Goal: Information Seeking & Learning: Learn about a topic

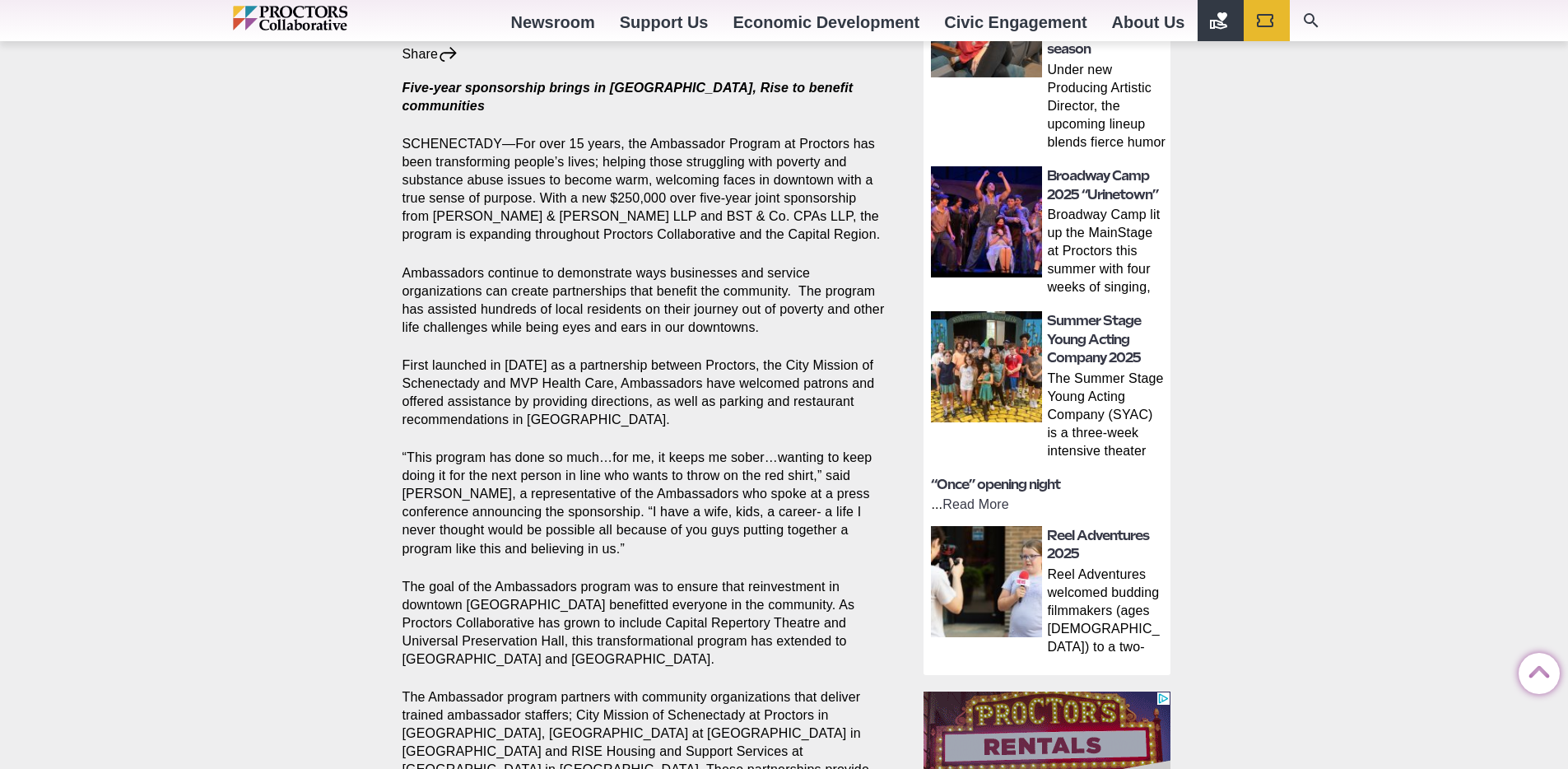
scroll to position [677, 0]
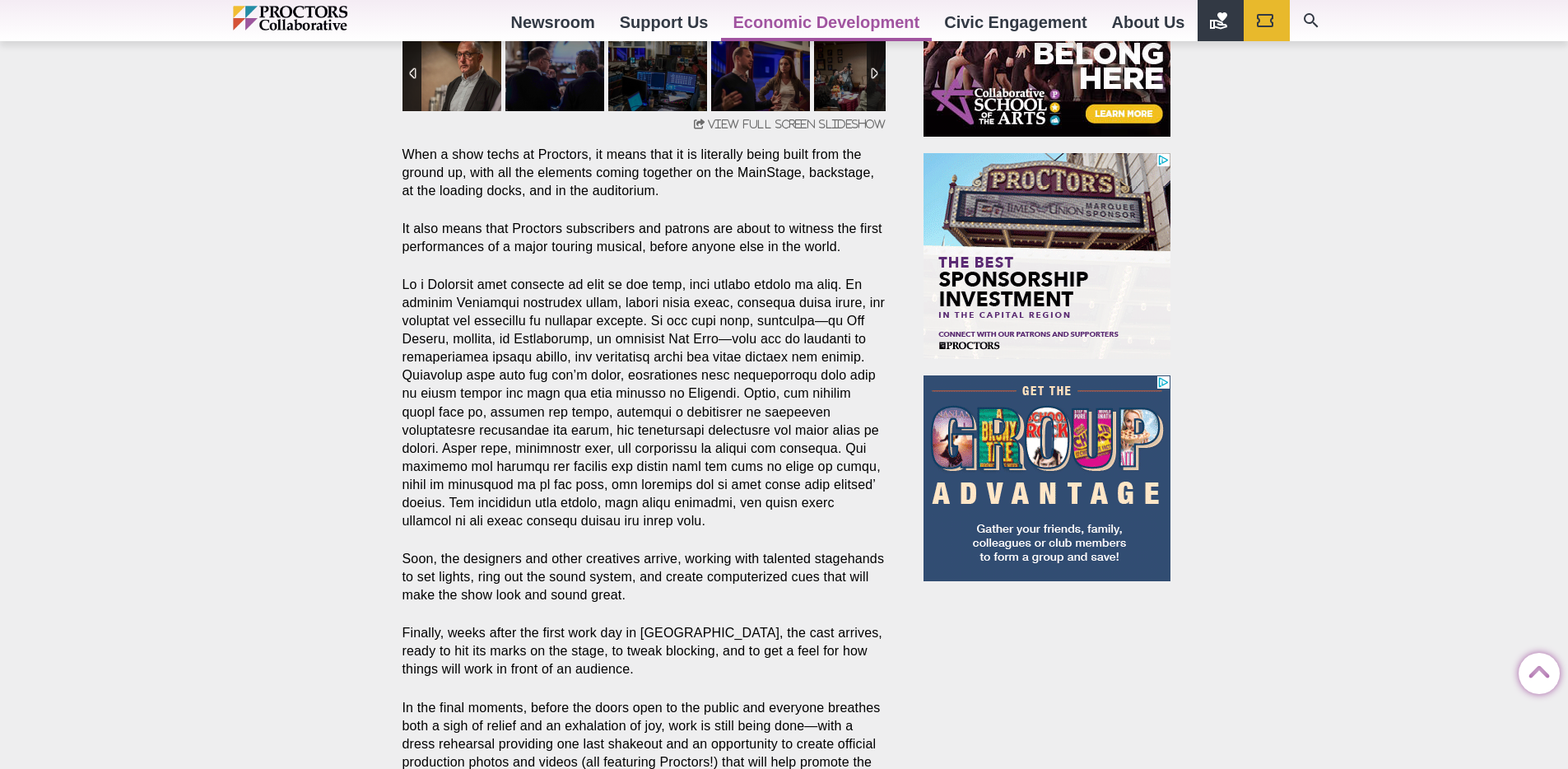
scroll to position [1060, 0]
